Goal: Task Accomplishment & Management: Use online tool/utility

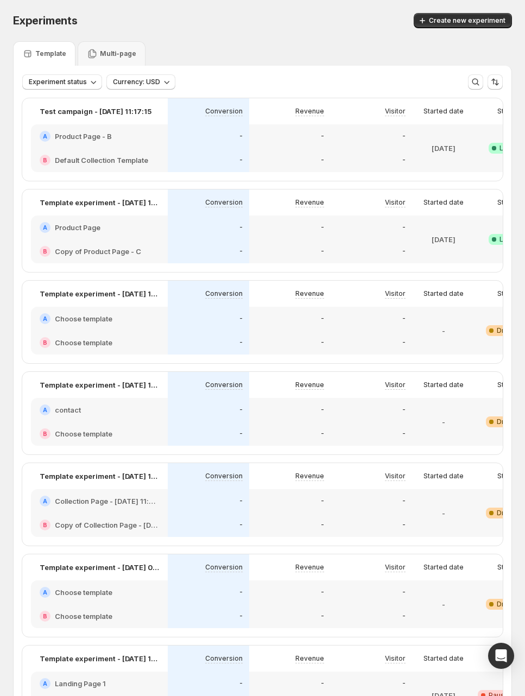
click at [338, 49] on div "Template Multi-page" at bounding box center [262, 53] width 499 height 24
click at [259, 27] on div "Create new experiment" at bounding box center [381, 20] width 262 height 15
